Goal: Information Seeking & Learning: Check status

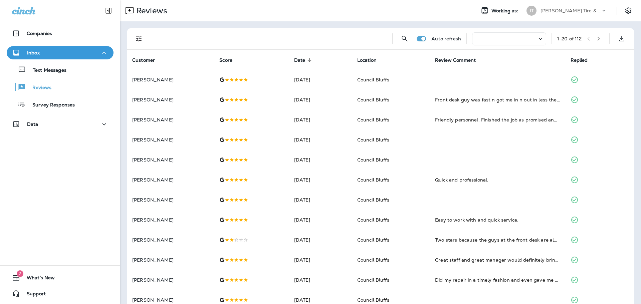
click at [47, 238] on div "Companies Inbox Text Messages Reviews Survey Responses Data 7 What's New Support" at bounding box center [60, 152] width 120 height 304
